Goal: Task Accomplishment & Management: Manage account settings

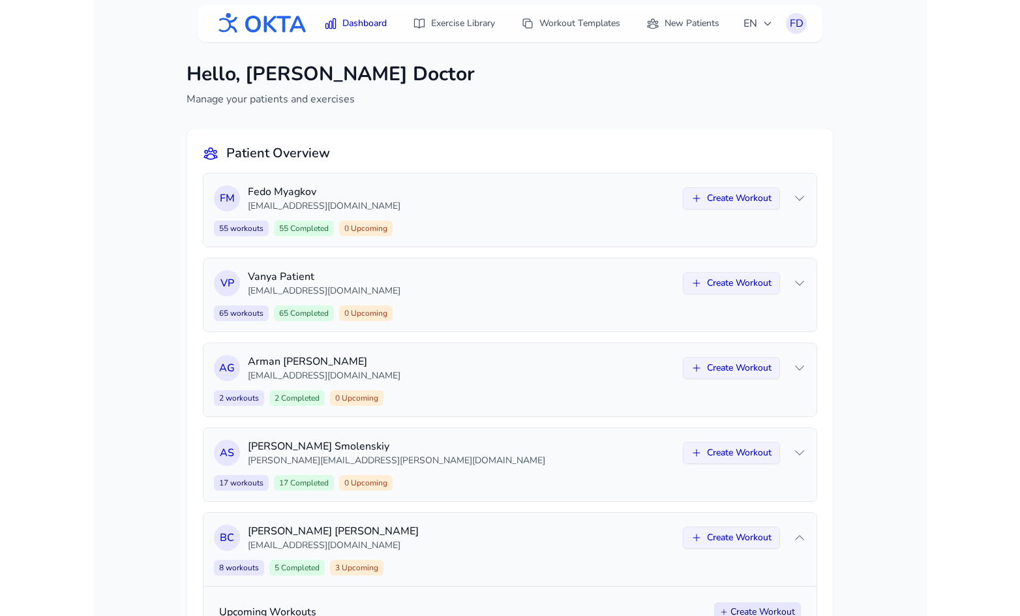
scroll to position [652, 0]
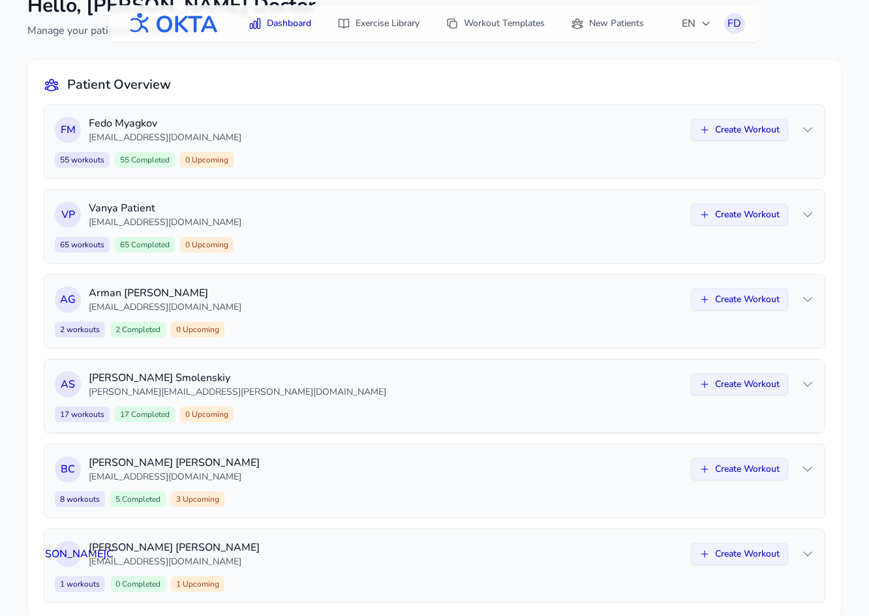
scroll to position [93, 0]
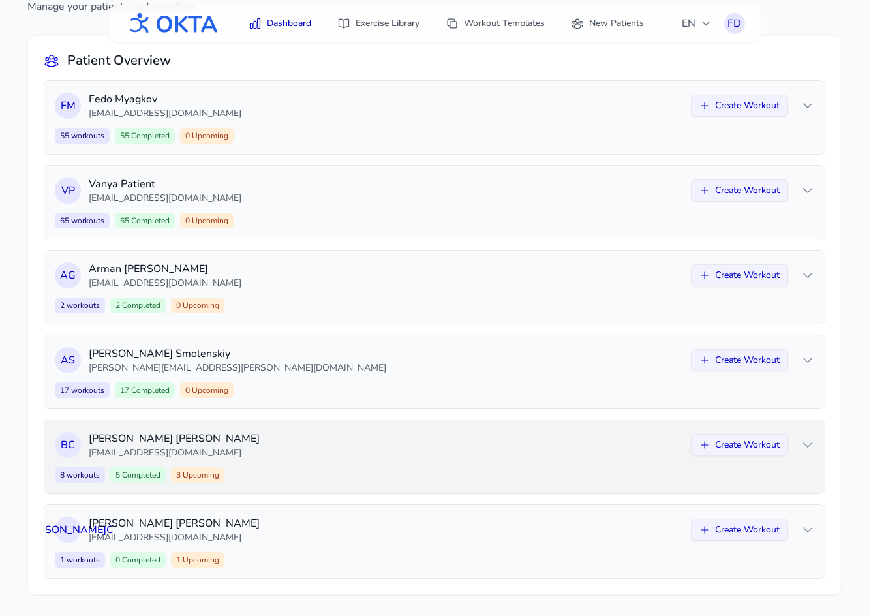
click at [360, 460] on div "В С [PERSON_NAME] [EMAIL_ADDRESS][DOMAIN_NAME] Create Workout 8 workouts 5 Comp…" at bounding box center [434, 456] width 780 height 73
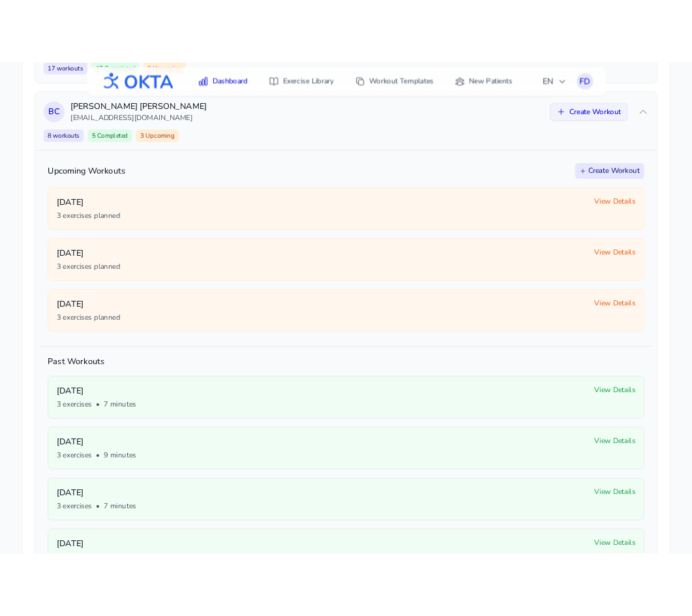
scroll to position [479, 0]
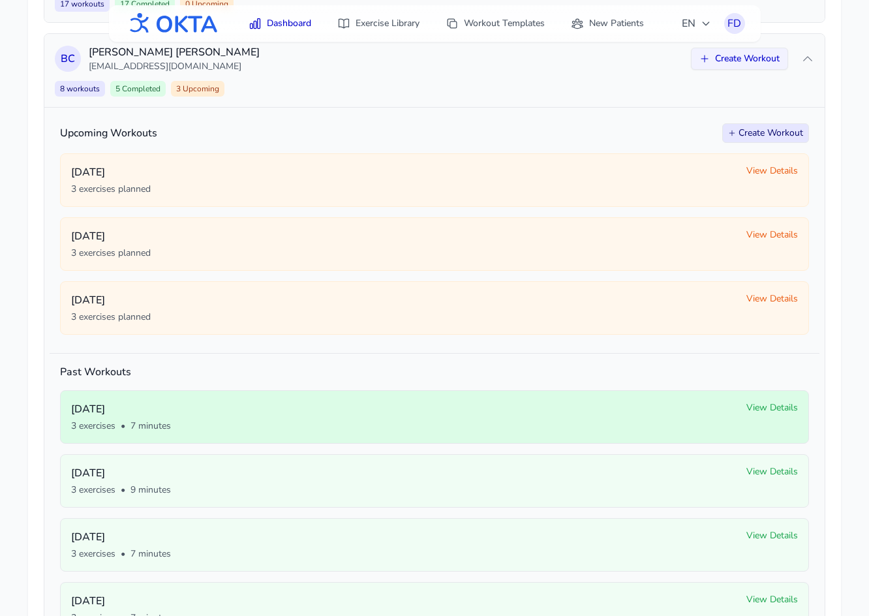
click at [774, 408] on span "View Details" at bounding box center [772, 407] width 52 height 13
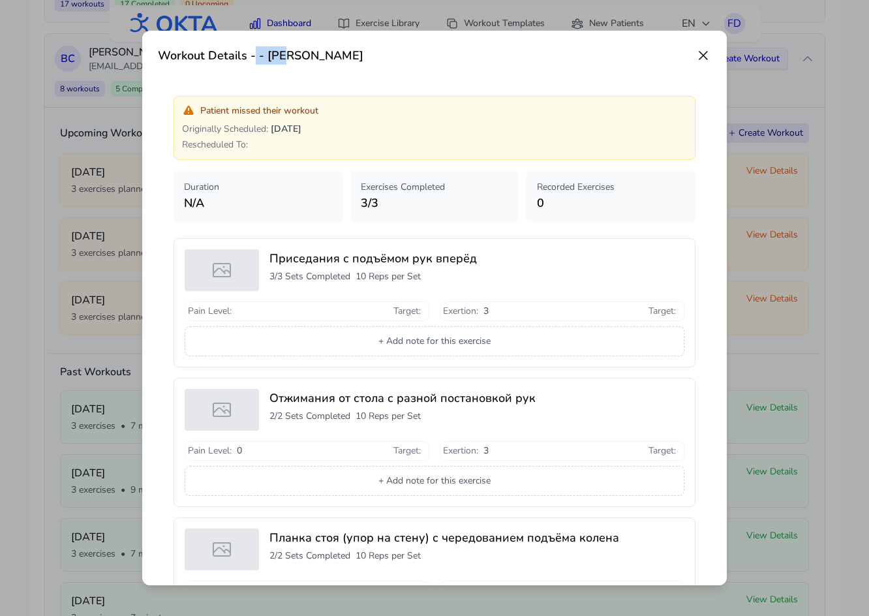
drag, startPoint x: 254, startPoint y: 57, endPoint x: 283, endPoint y: 55, distance: 28.8
click at [283, 55] on h3 "Workout Details - - Владимир Сапелко" at bounding box center [260, 55] width 205 height 18
click at [256, 56] on h3 "Workout Details - - Владимир Сапелко" at bounding box center [260, 55] width 205 height 18
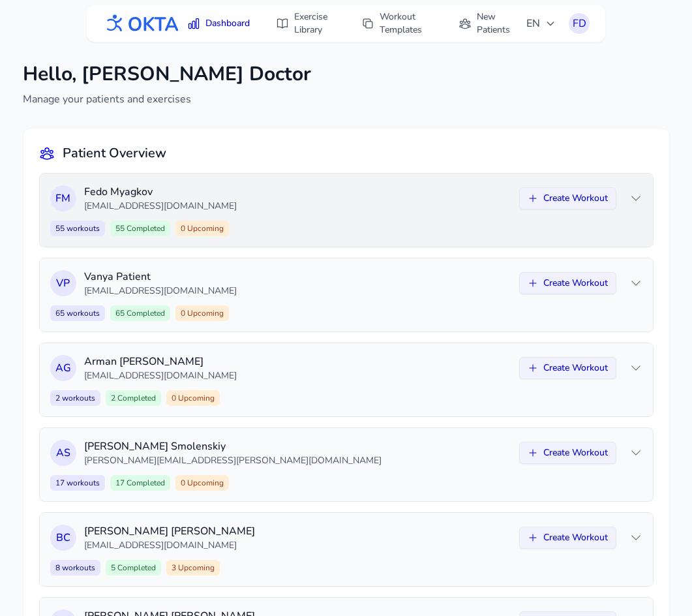
scroll to position [93, 0]
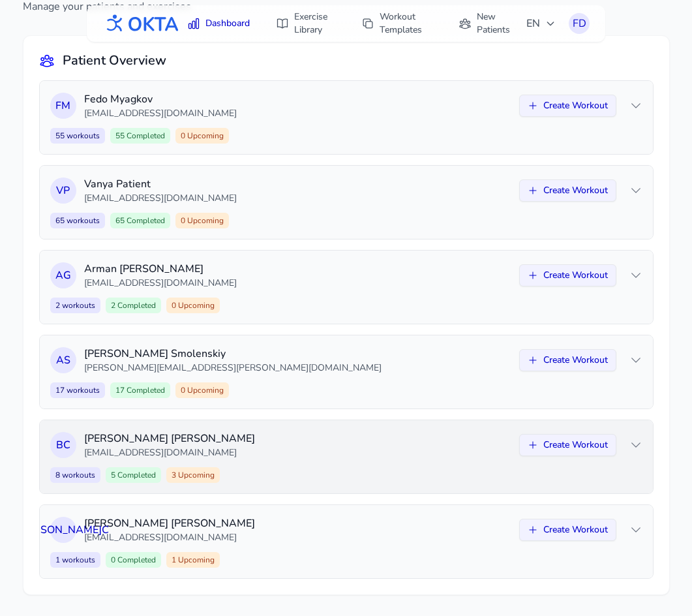
click at [554, 474] on div "8 workouts 5 Completed 3 Upcoming Create Workout" at bounding box center [346, 475] width 592 height 16
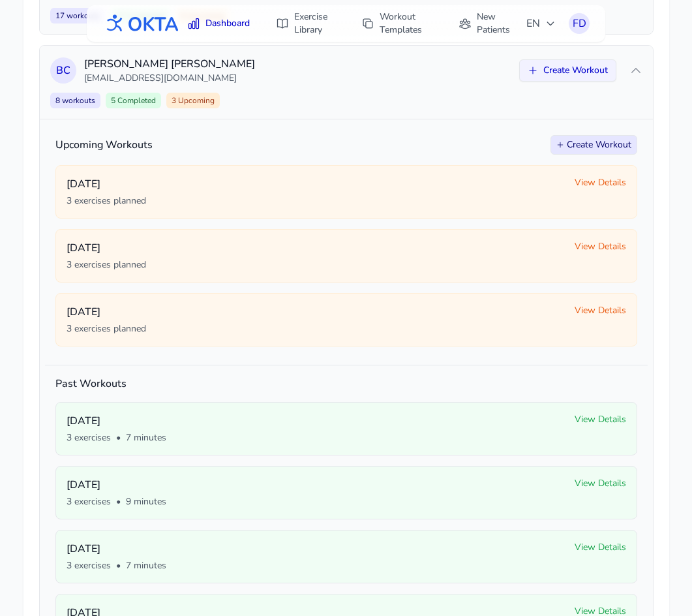
scroll to position [476, 0]
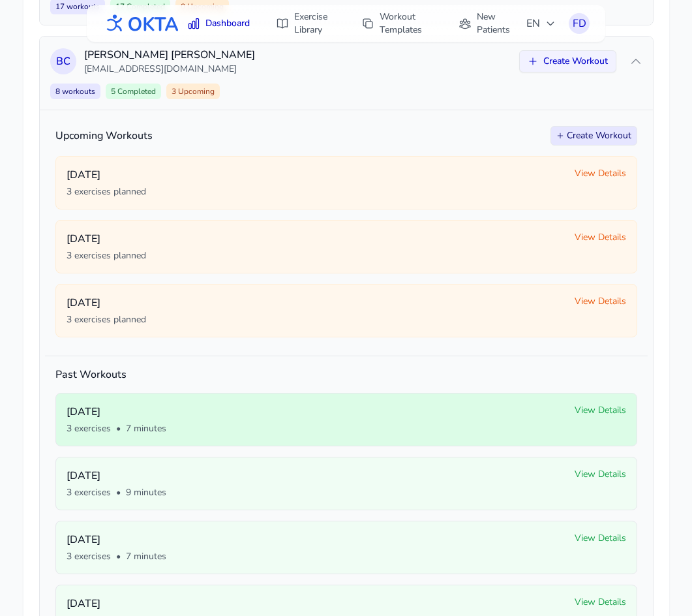
click at [598, 413] on span "View Details" at bounding box center [601, 410] width 52 height 13
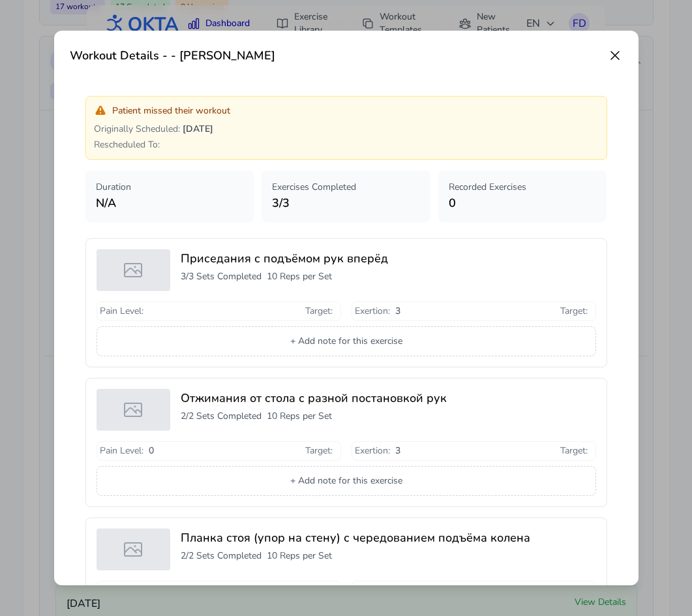
click at [624, 58] on div "Workout Details - - Владимир Сапелко Patient missed their workout Originally Sc…" at bounding box center [346, 308] width 584 height 554
click at [622, 57] on icon at bounding box center [615, 56] width 16 height 16
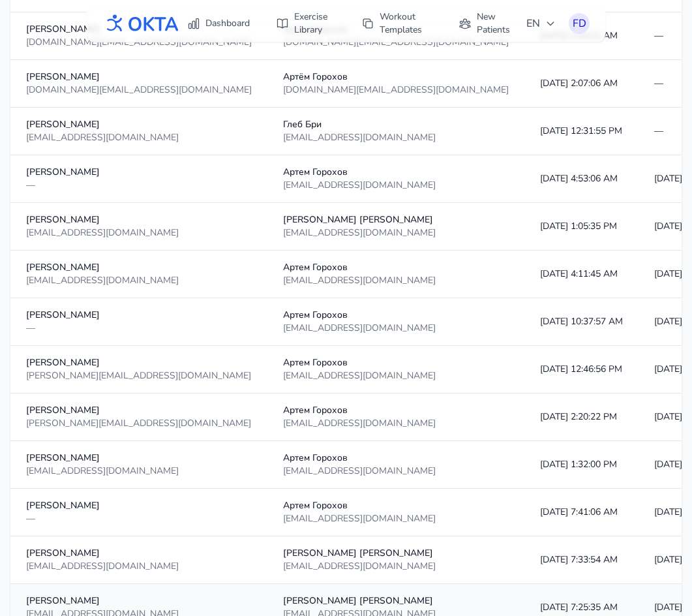
scroll to position [485, 0]
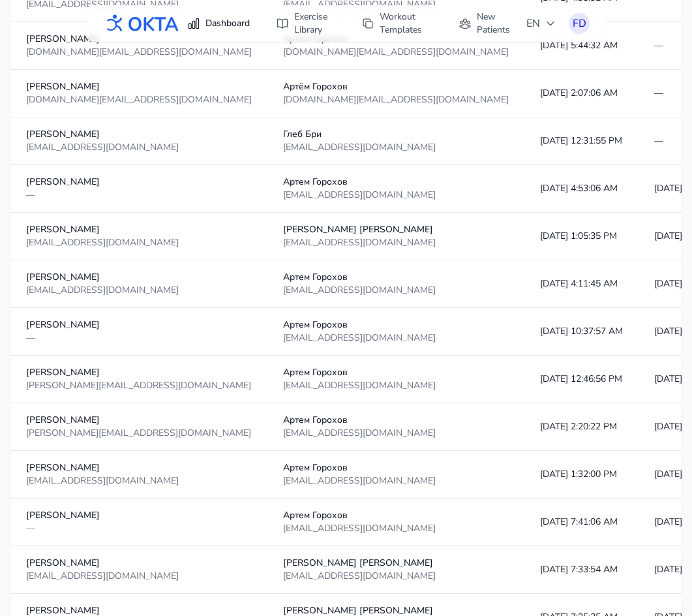
click at [218, 16] on link "Dashboard" at bounding box center [218, 23] width 78 height 23
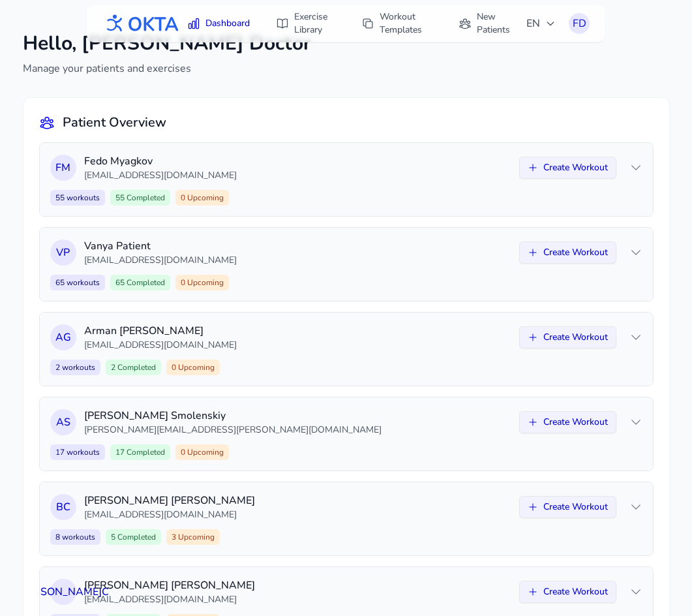
scroll to position [33, 0]
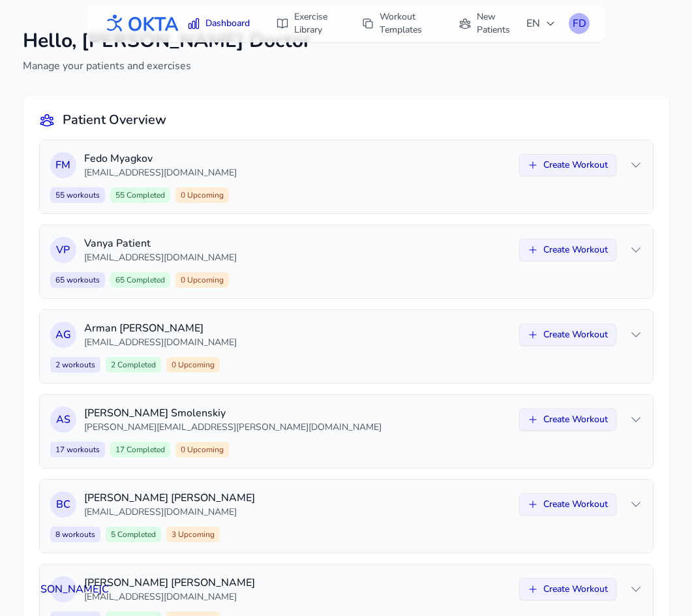
click at [584, 22] on div "FD" at bounding box center [579, 23] width 21 height 21
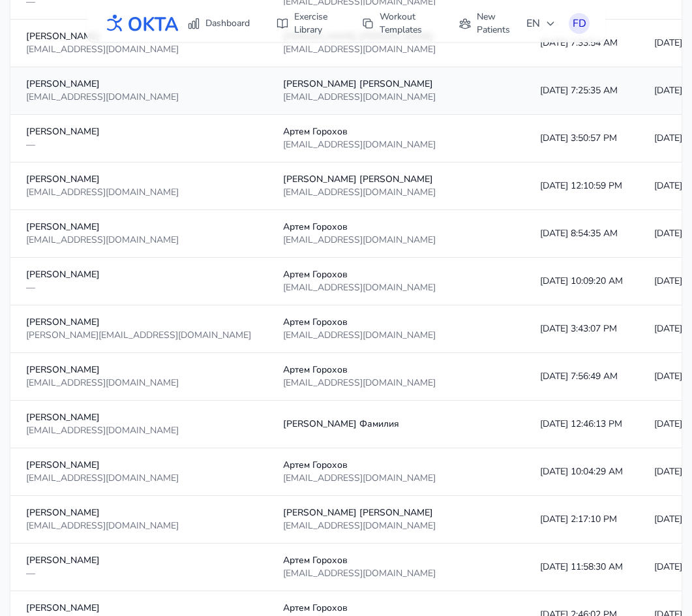
scroll to position [1014, 0]
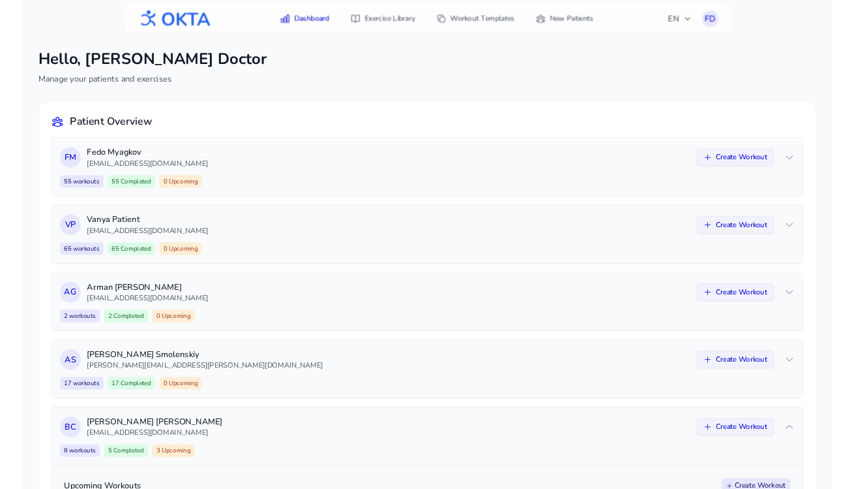
scroll to position [652, 0]
